Goal: Information Seeking & Learning: Learn about a topic

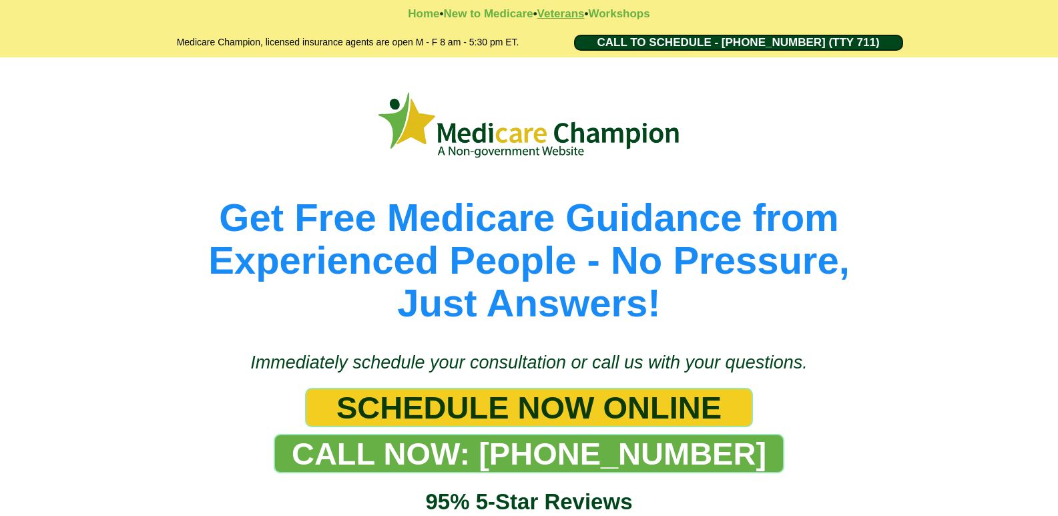
click at [560, 18] on strong "Veterans" at bounding box center [561, 13] width 47 height 13
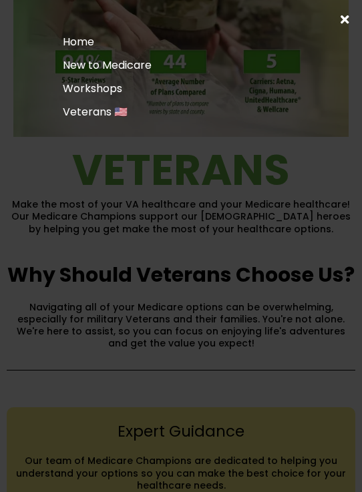
scroll to position [267, 0]
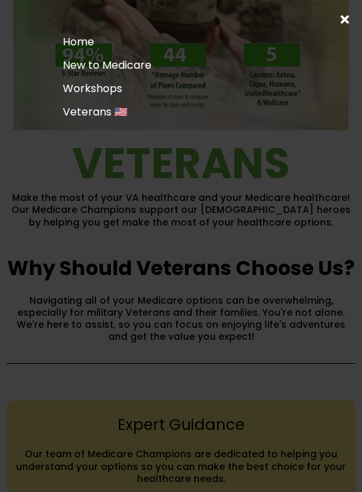
click at [345, 11] on div "Home New to Medicare Workshops Veterans 🇺🇸" at bounding box center [181, 246] width 362 height 492
click at [341, 22] on icon at bounding box center [345, 19] width 8 height 12
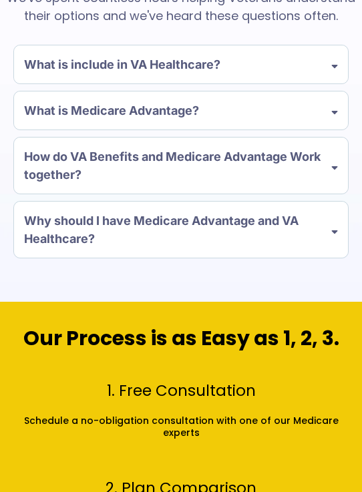
scroll to position [1202, 0]
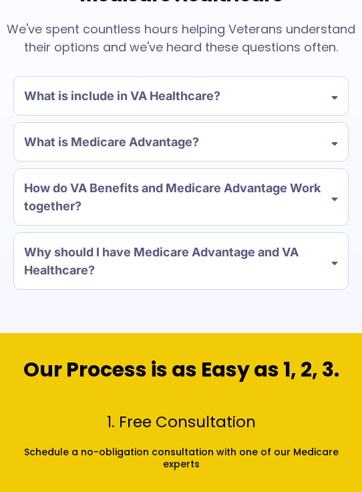
click at [278, 115] on div "What is include in VA Healthcare?" at bounding box center [181, 96] width 334 height 38
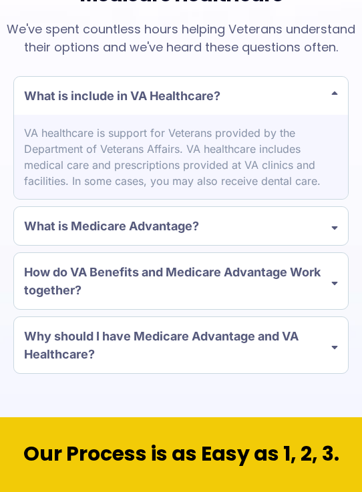
click at [241, 199] on div "VA healthcare is support for Veterans provided by the Department of Veterans Af…" at bounding box center [181, 157] width 334 height 84
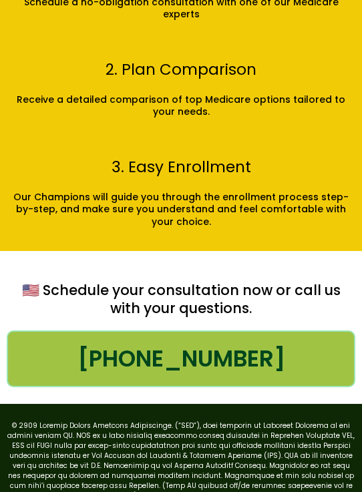
scroll to position [1990, 0]
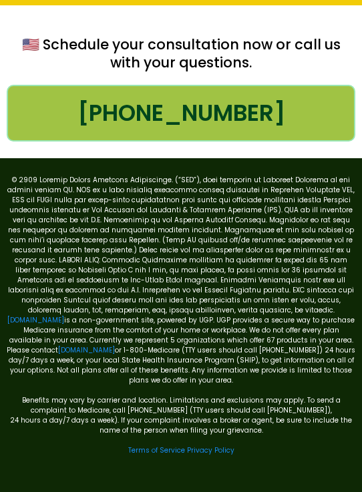
click at [214, 114] on span "[PHONE_NUMBER]" at bounding box center [181, 113] width 208 height 34
click at [169, 355] on p "mymedicarechampion.com is a non-government site, powered by UGP. UGP provides a…" at bounding box center [181, 280] width 349 height 210
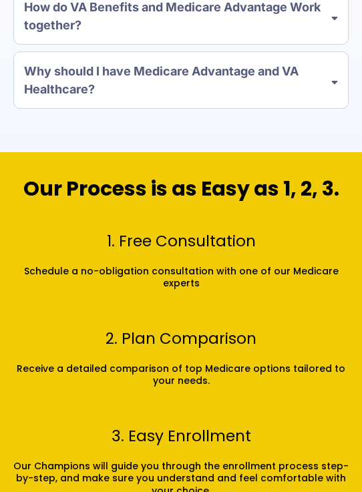
scroll to position [1456, 0]
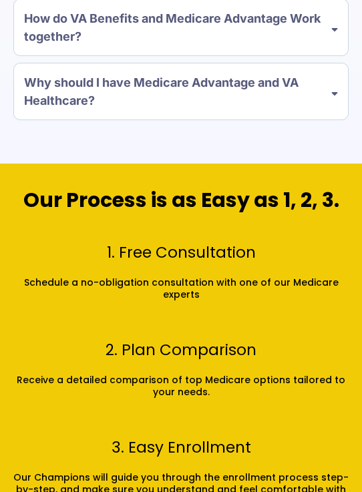
click at [175, 263] on h2 "1. Free Consultation" at bounding box center [181, 253] width 349 height 20
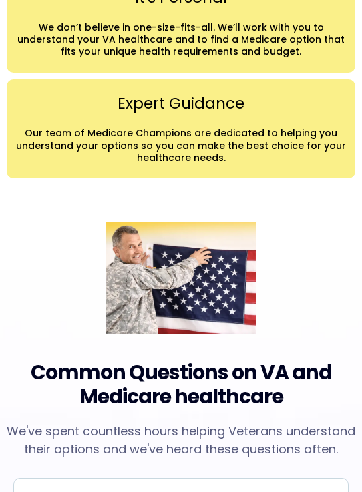
scroll to position [788, 0]
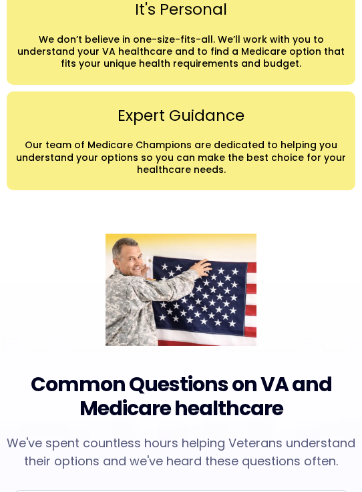
click at [175, 272] on img at bounding box center [181, 290] width 151 height 112
click at [168, 188] on div "Expert Guidance Our team of Medicare Champions are dedicated to helping you und…" at bounding box center [181, 141] width 349 height 100
click at [168, 176] on p "Our team of Medicare Champions are dedicated to helping you understand your opt…" at bounding box center [181, 157] width 333 height 37
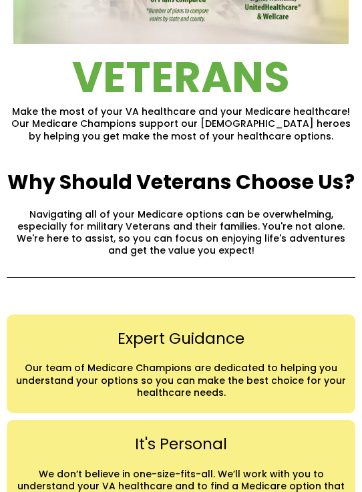
scroll to position [254, 0]
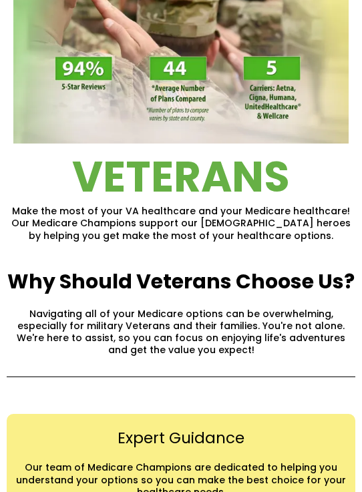
click at [130, 319] on p "Navigating all of your Medicare options can be overwhelming, especially for mil…" at bounding box center [181, 332] width 349 height 49
click at [176, 198] on span "VETERANS" at bounding box center [181, 177] width 218 height 59
click at [166, 73] on img at bounding box center [180, 49] width 335 height 188
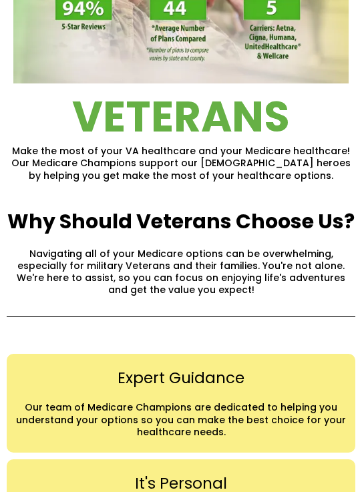
scroll to position [0, 0]
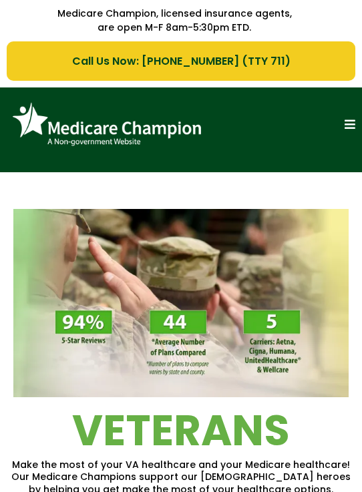
click at [347, 120] on span at bounding box center [350, 125] width 11 height 15
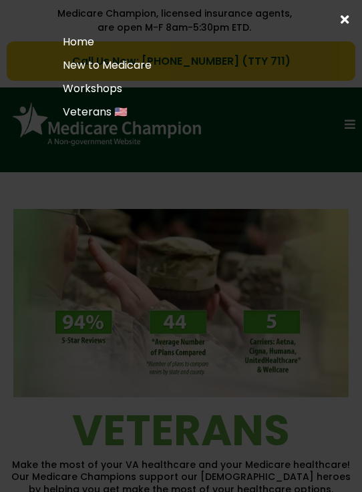
click at [83, 112] on link "Veterans 🇺🇸" at bounding box center [181, 111] width 280 height 23
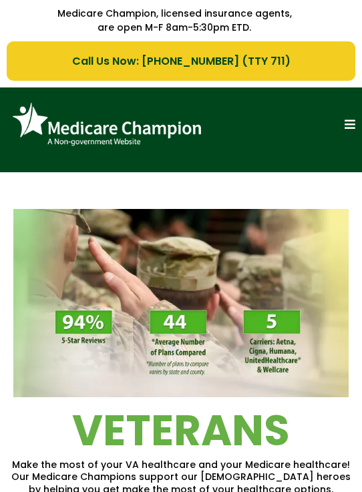
click at [345, 124] on span at bounding box center [350, 125] width 11 height 15
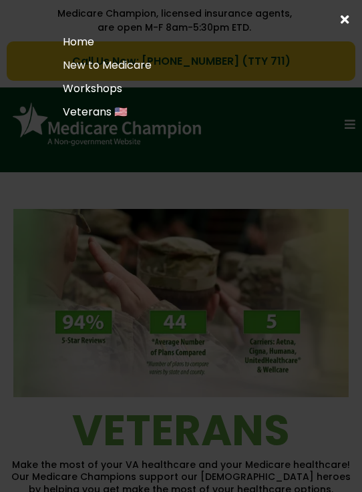
click at [110, 63] on link "New to Medicare" at bounding box center [181, 64] width 280 height 23
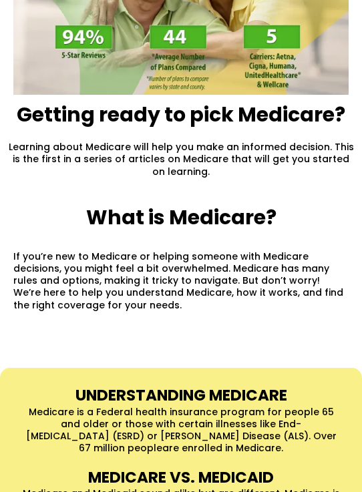
scroll to position [19, 0]
